Goal: Task Accomplishment & Management: Use online tool/utility

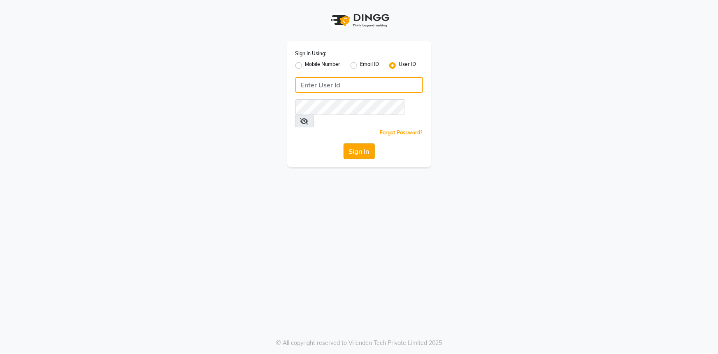
type input "9289324949"
click at [356, 143] on button "Sign In" at bounding box center [359, 151] width 31 height 16
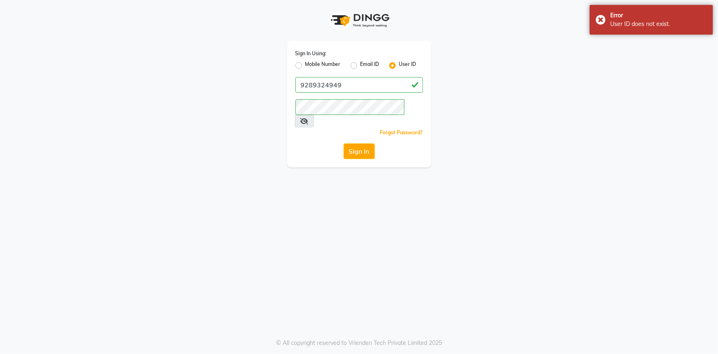
click at [309, 118] on icon at bounding box center [304, 121] width 8 height 7
click at [356, 143] on button "Sign In" at bounding box center [359, 151] width 31 height 16
click at [600, 16] on div "Error User ID does not exist." at bounding box center [651, 20] width 123 height 30
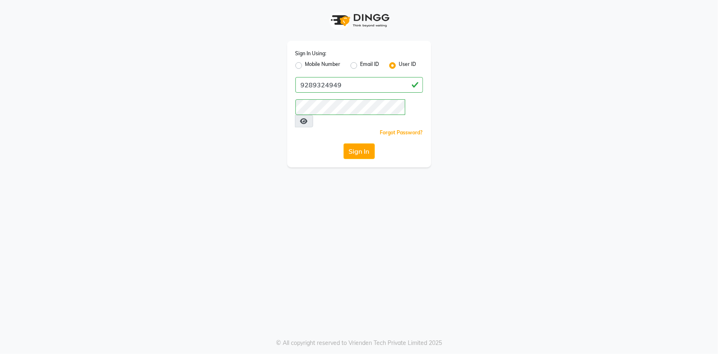
drag, startPoint x: 300, startPoint y: 66, endPoint x: 300, endPoint y: 72, distance: 6.6
click at [305, 66] on label "Mobile Number" at bounding box center [322, 65] width 35 height 10
click at [305, 66] on input "Mobile Number" at bounding box center [307, 62] width 5 height 5
radio input "true"
radio input "false"
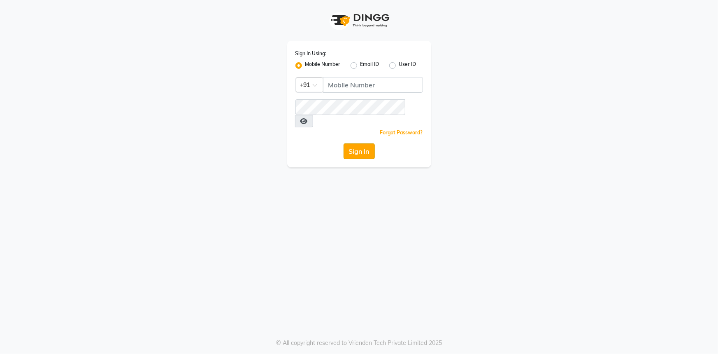
click at [363, 143] on button "Sign In" at bounding box center [359, 151] width 31 height 16
click at [358, 84] on input "Username" at bounding box center [373, 85] width 100 height 16
type input "9289324949"
click at [369, 143] on button "Sign In" at bounding box center [359, 151] width 31 height 16
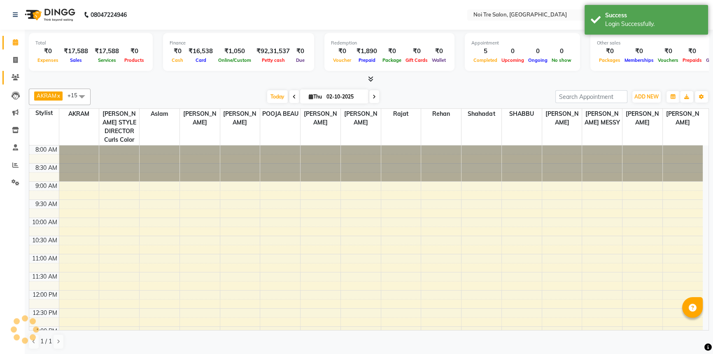
click at [16, 76] on icon at bounding box center [16, 77] width 8 height 6
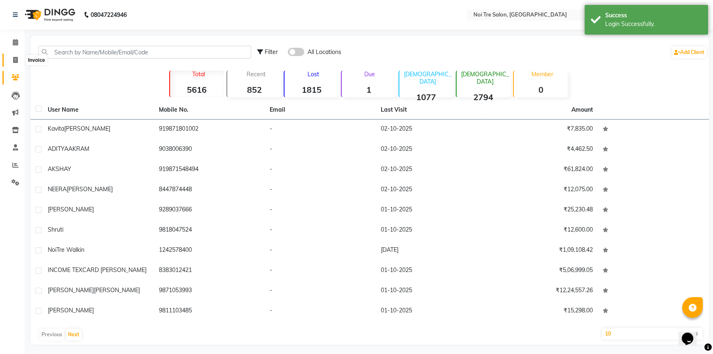
click at [19, 61] on span at bounding box center [15, 60] width 14 height 9
select select "3710"
select select "service"
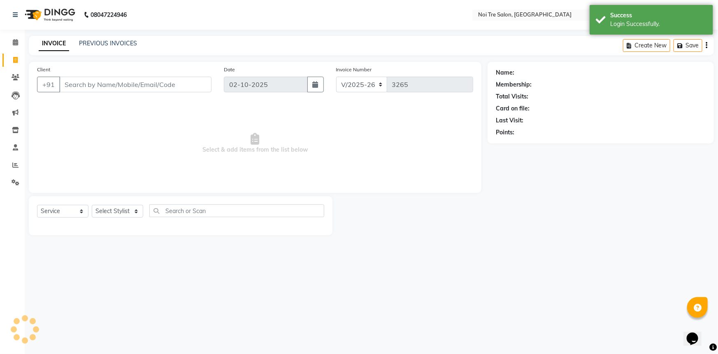
click at [134, 86] on input "Client" at bounding box center [135, 85] width 152 height 16
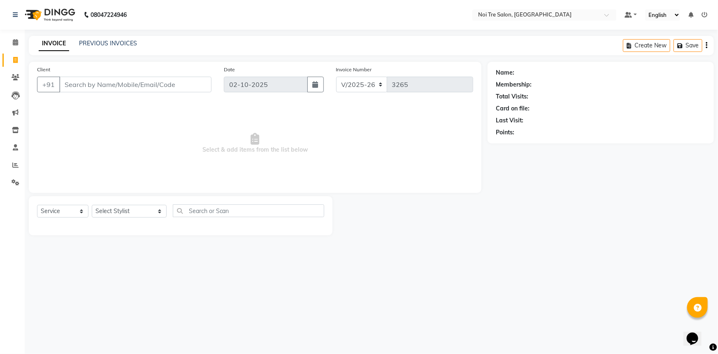
click at [133, 93] on div "Client +91" at bounding box center [124, 82] width 187 height 34
click at [130, 87] on input "Client" at bounding box center [135, 85] width 152 height 16
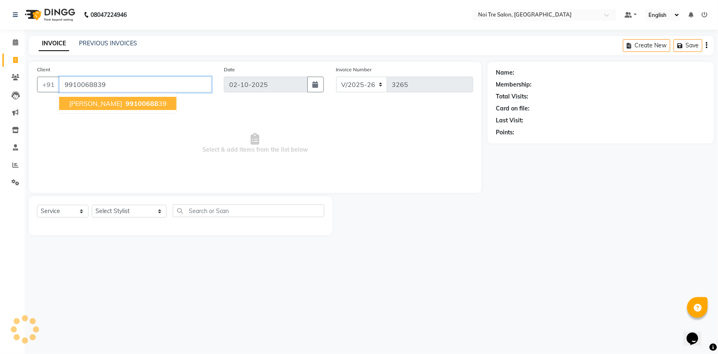
type input "9910068839"
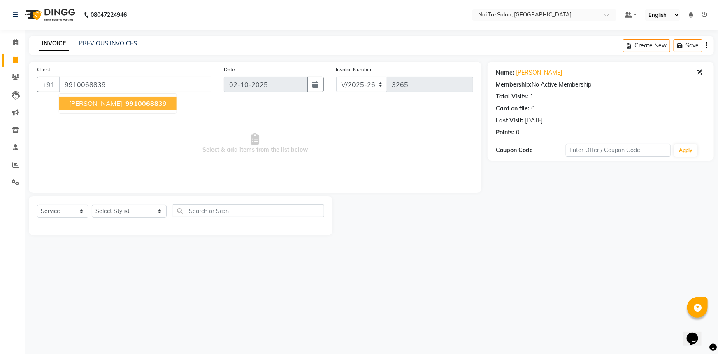
click at [102, 105] on button "[PERSON_NAME] 99100688 39" at bounding box center [117, 103] width 117 height 13
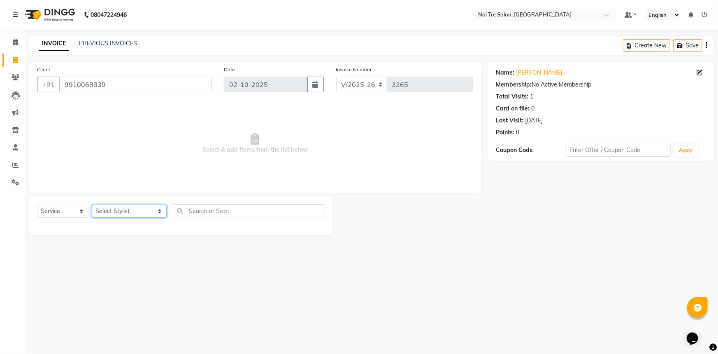
click at [123, 212] on select "Select Stylist [PERSON_NAME] [PERSON_NAME] STYLE DIRECTOR Curls Color [PERSON_N…" at bounding box center [129, 211] width 75 height 13
select select "37920"
click at [92, 205] on select "Select Stylist [PERSON_NAME] [PERSON_NAME] STYLE DIRECTOR Curls Color [PERSON_N…" at bounding box center [129, 211] width 75 height 13
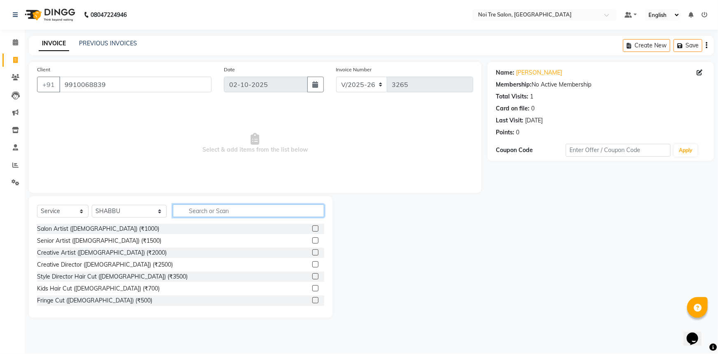
click at [194, 206] on input "text" at bounding box center [249, 210] width 152 height 13
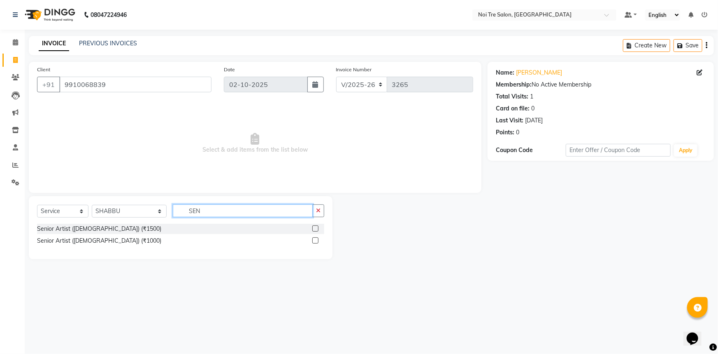
type input "SEN"
click at [313, 239] on label at bounding box center [315, 240] width 6 height 6
click at [313, 239] on input "checkbox" at bounding box center [314, 240] width 5 height 5
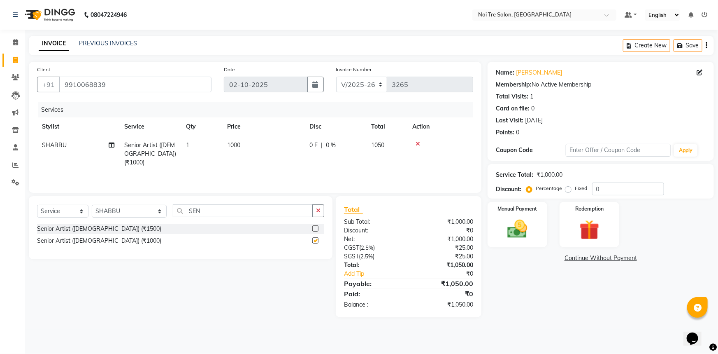
checkbox input "false"
click at [74, 215] on select "Select Service Product Membership Package Voucher Prepaid Gift Card" at bounding box center [62, 211] width 51 height 13
select select "product"
click at [37, 205] on select "Select Service Product Membership Package Voucher Prepaid Gift Card" at bounding box center [62, 211] width 51 height 13
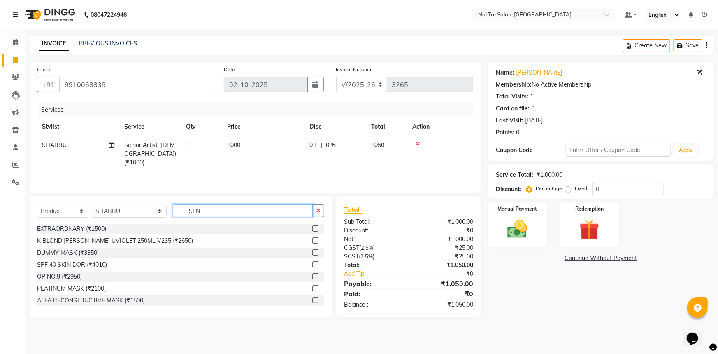
drag, startPoint x: 212, startPoint y: 215, endPoint x: 168, endPoint y: 220, distance: 43.9
click at [168, 220] on div "Select Service Product Membership Package Voucher Prepaid Gift Card Select Styl…" at bounding box center [180, 213] width 287 height 19
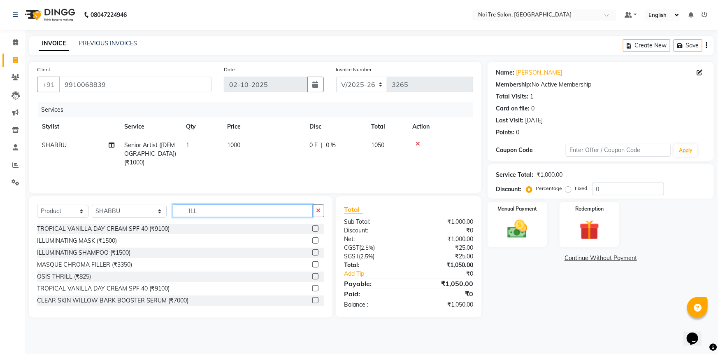
type input "ILL"
click at [312, 252] on label at bounding box center [315, 252] width 6 height 6
click at [312, 252] on input "checkbox" at bounding box center [314, 252] width 5 height 5
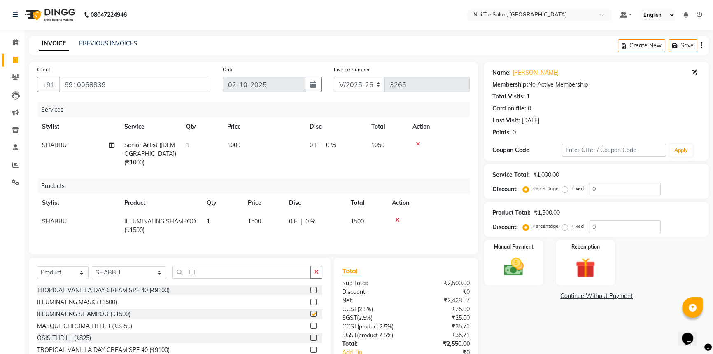
checkbox input "false"
click at [258, 217] on span "1500" at bounding box center [254, 220] width 13 height 7
select select "37920"
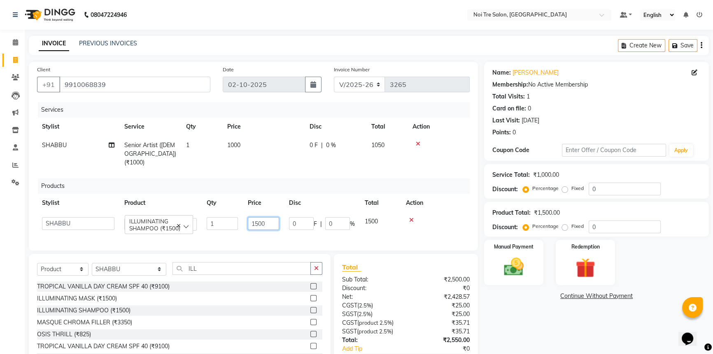
drag, startPoint x: 242, startPoint y: 214, endPoint x: 221, endPoint y: 216, distance: 21.5
click at [228, 215] on tr "[PERSON_NAME] [PERSON_NAME] STYLE DIRECTOR Curls Color [PERSON_NAME] [PERSON_NA…" at bounding box center [253, 223] width 433 height 23
type input "1850"
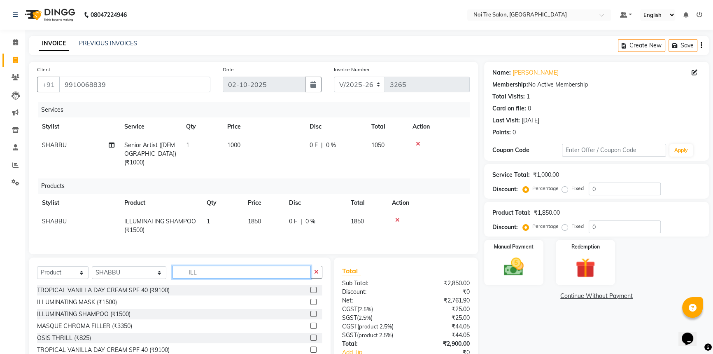
drag, startPoint x: 189, startPoint y: 265, endPoint x: 153, endPoint y: 274, distance: 37.4
click at [153, 274] on div "Select Service Product Membership Package Voucher Prepaid Gift Card Select Styl…" at bounding box center [179, 274] width 285 height 19
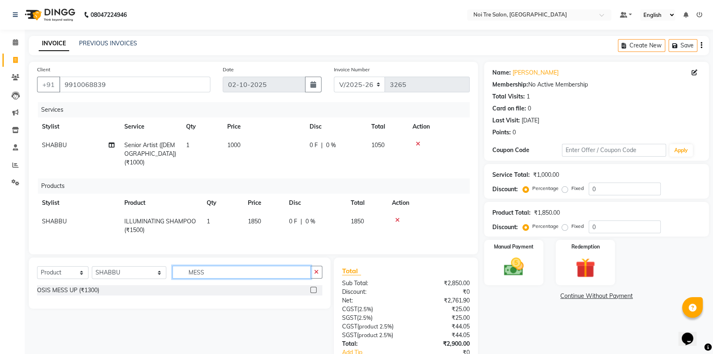
type input "MESS"
click at [313, 286] on label at bounding box center [313, 289] width 6 height 6
click at [313, 287] on input "checkbox" at bounding box center [312, 289] width 5 height 5
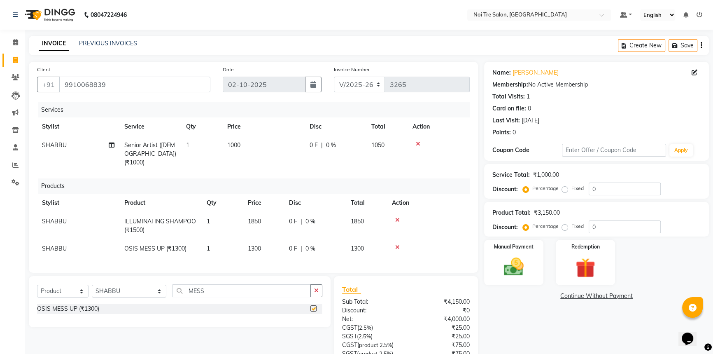
checkbox input "false"
click at [257, 244] on span "1300" at bounding box center [254, 247] width 13 height 7
select select "37920"
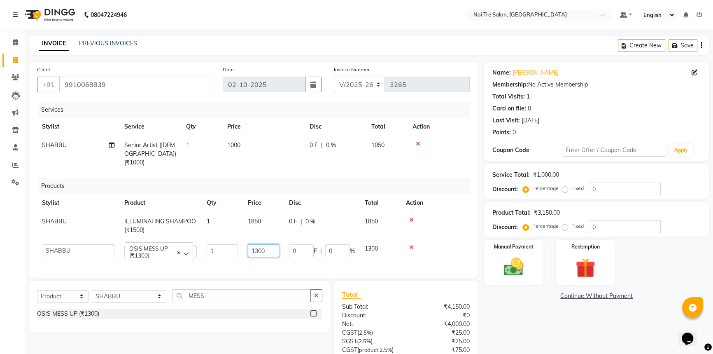
drag, startPoint x: 269, startPoint y: 243, endPoint x: 228, endPoint y: 250, distance: 40.9
click at [229, 250] on tr "[PERSON_NAME] [PERSON_NAME] STYLE DIRECTOR Curls Color [PERSON_NAME] [PERSON_NA…" at bounding box center [253, 250] width 433 height 23
type input "1100"
click at [520, 312] on div "Name: [PERSON_NAME] Membership: No Active Membership Total Visits: 1 Card on fi…" at bounding box center [599, 240] width 231 height 357
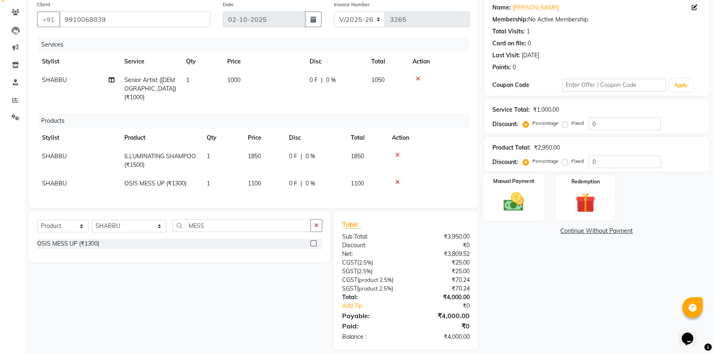
scroll to position [70, 0]
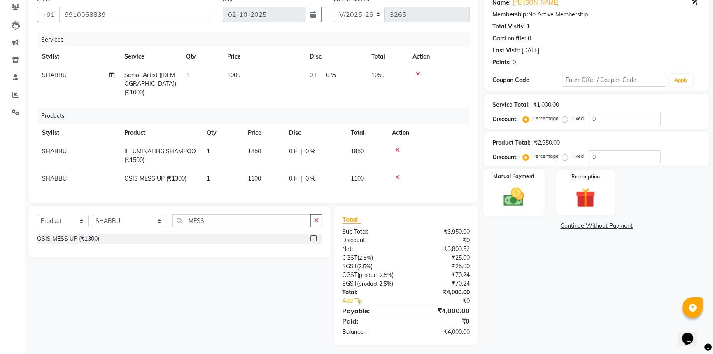
click at [514, 185] on img at bounding box center [513, 196] width 33 height 23
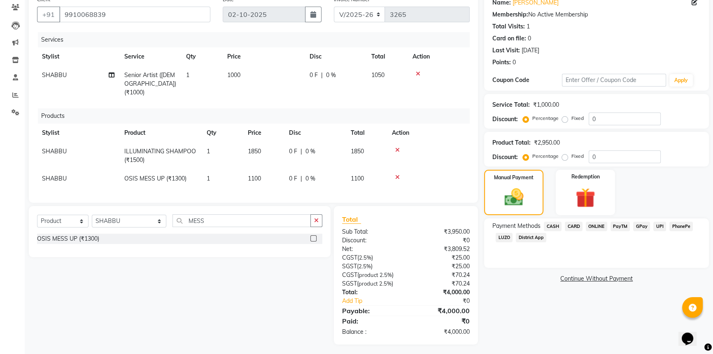
click at [577, 225] on span "CARD" at bounding box center [574, 225] width 18 height 9
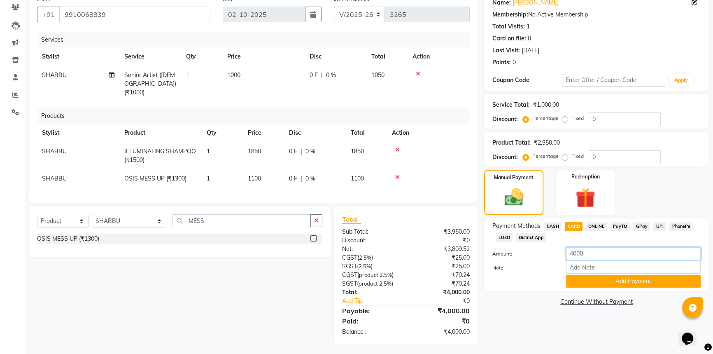
drag, startPoint x: 595, startPoint y: 255, endPoint x: 454, endPoint y: 281, distance: 144.0
click at [454, 281] on div "Client [PHONE_NUMBER] Date [DATE] Invoice Number V/2025 V/[PHONE_NUMBER] Servic…" at bounding box center [369, 168] width 692 height 352
type input "1050"
click at [621, 281] on button "Add Payment" at bounding box center [633, 280] width 135 height 13
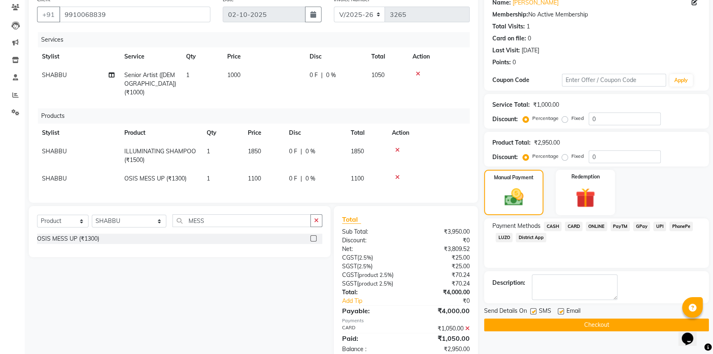
click at [658, 224] on span "UPI" at bounding box center [659, 225] width 13 height 9
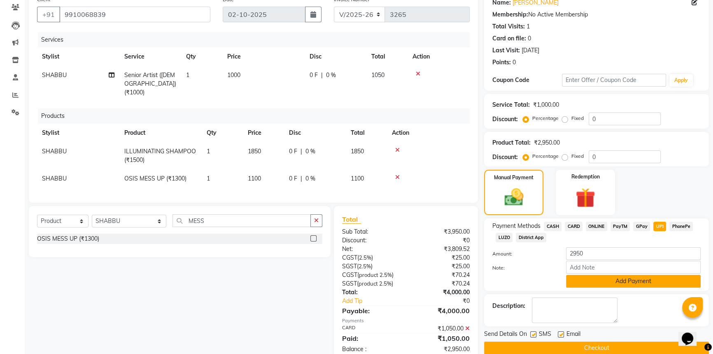
scroll to position [87, 0]
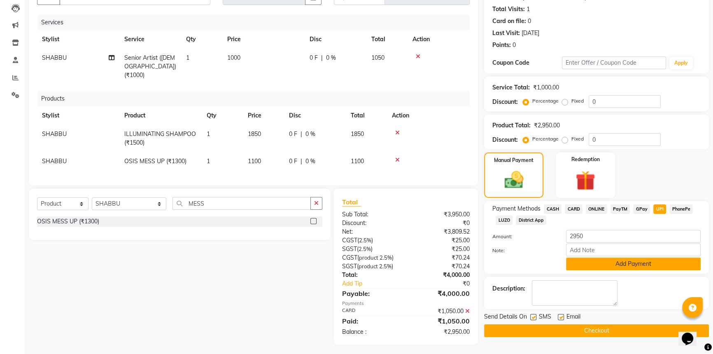
click at [622, 265] on button "Add Payment" at bounding box center [633, 263] width 135 height 13
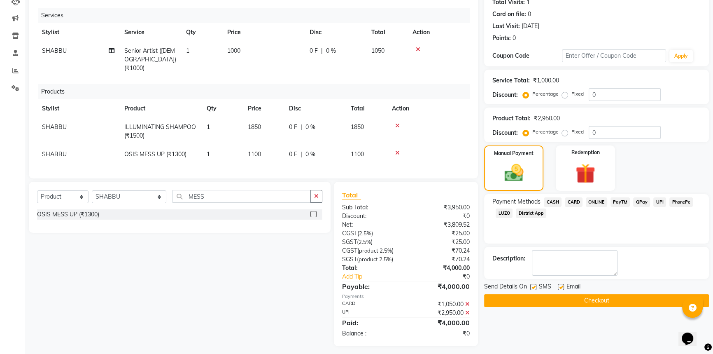
scroll to position [96, 0]
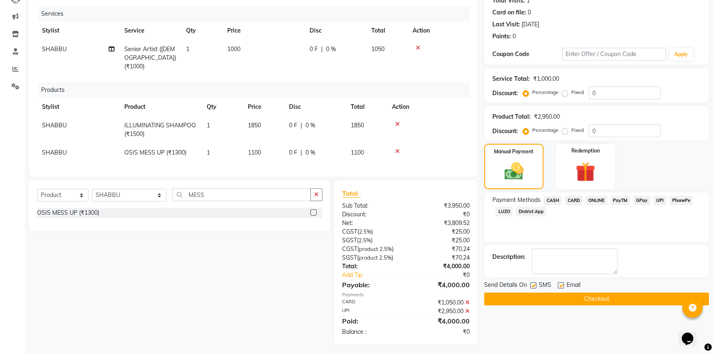
click at [575, 297] on button "Checkout" at bounding box center [596, 298] width 225 height 13
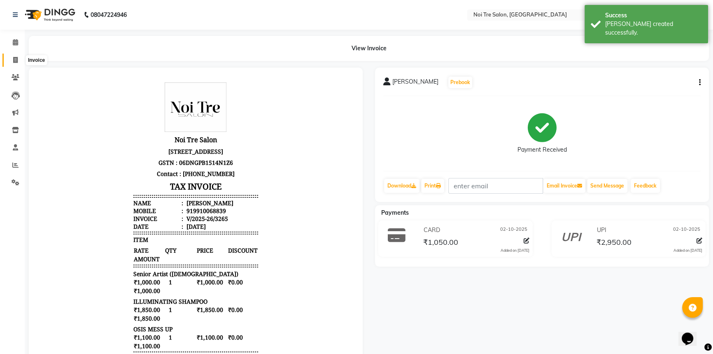
click at [13, 59] on icon at bounding box center [15, 60] width 5 height 6
select select "service"
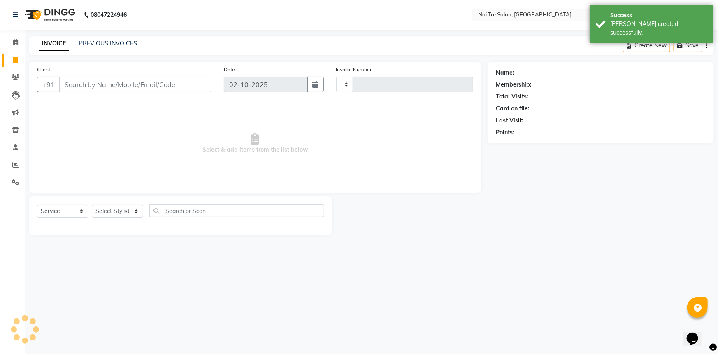
type input "3266"
select select "3710"
